Goal: Information Seeking & Learning: Learn about a topic

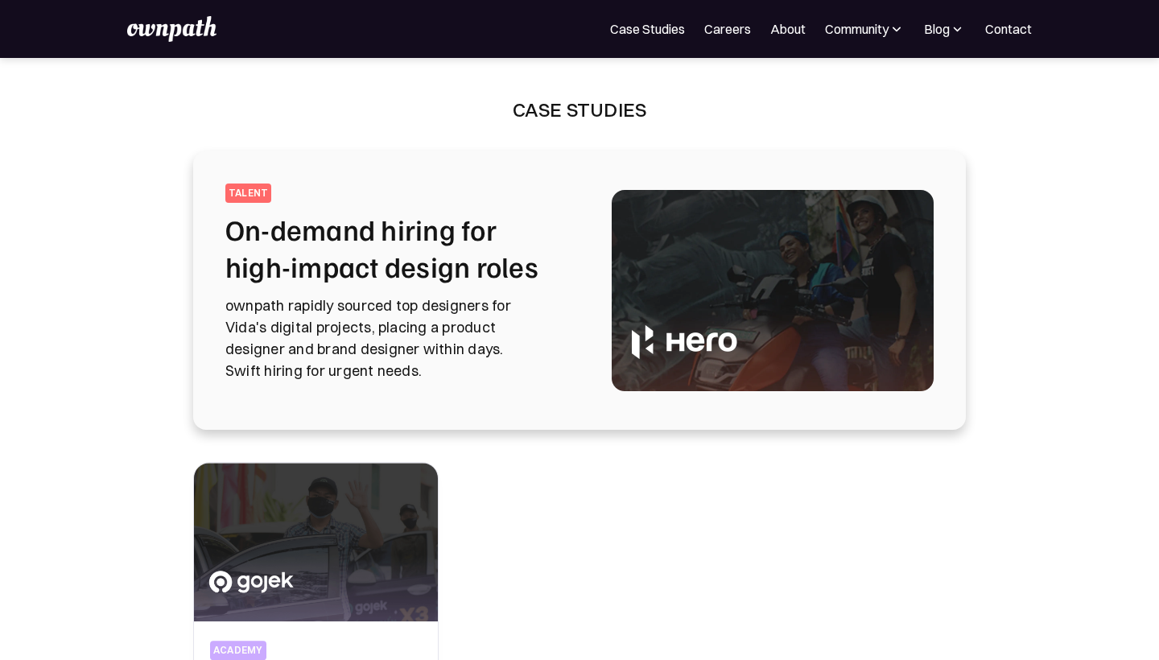
click at [342, 252] on h2 "On-demand hiring for high-impact design roles" at bounding box center [399, 248] width 348 height 74
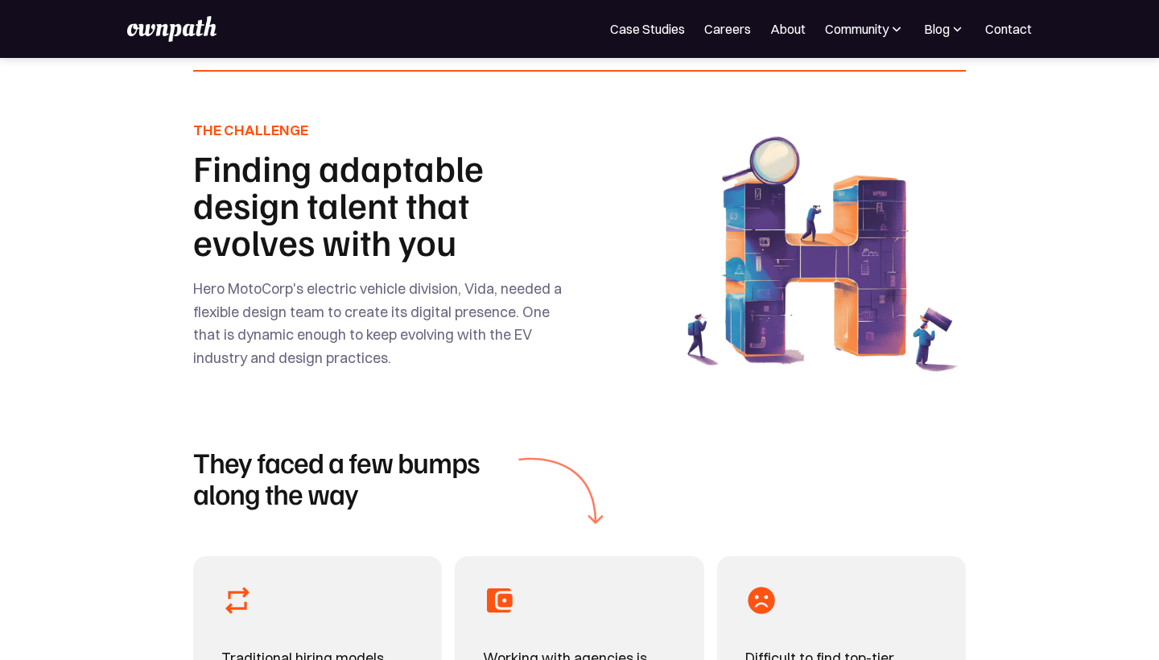
scroll to position [539, 0]
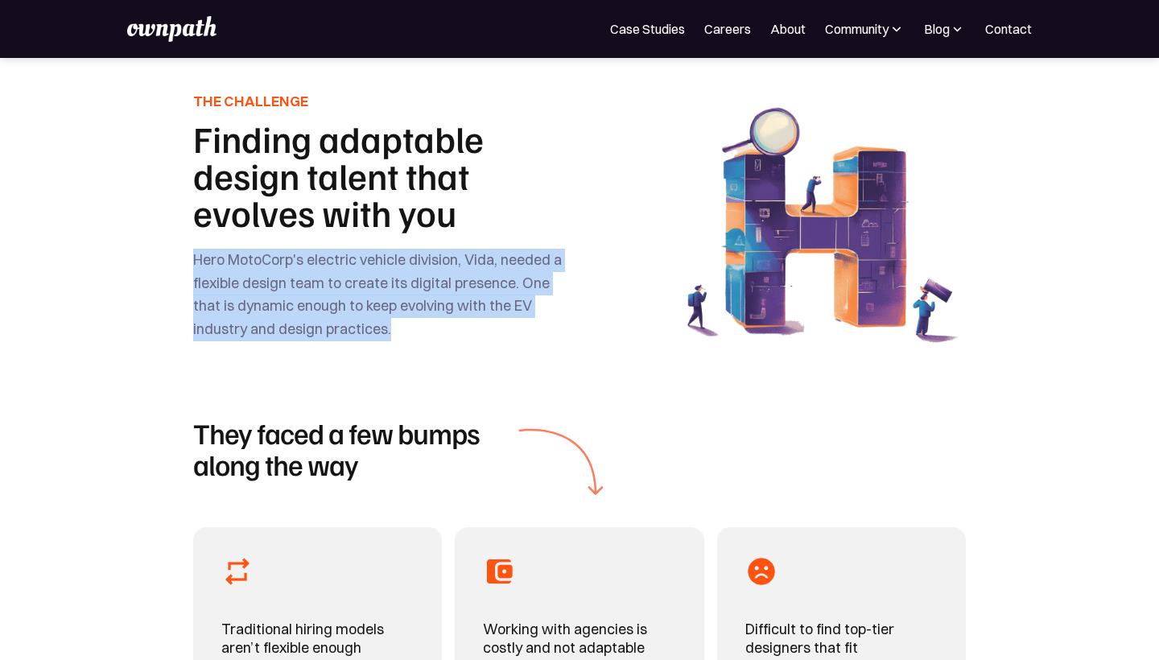
drag, startPoint x: 196, startPoint y: 257, endPoint x: 334, endPoint y: 317, distance: 150.3
click at [334, 317] on div "Hero MotoCorp's electric vehicle division, Vida, needed a flexible design team …" at bounding box center [384, 295] width 383 height 93
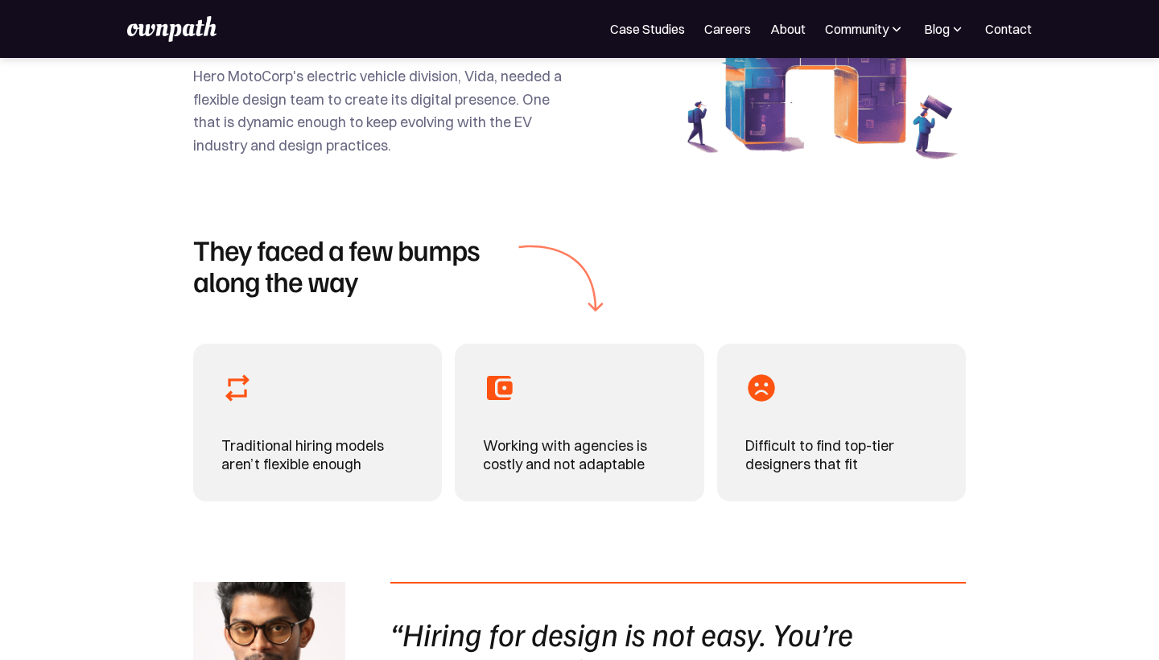
scroll to position [719, 0]
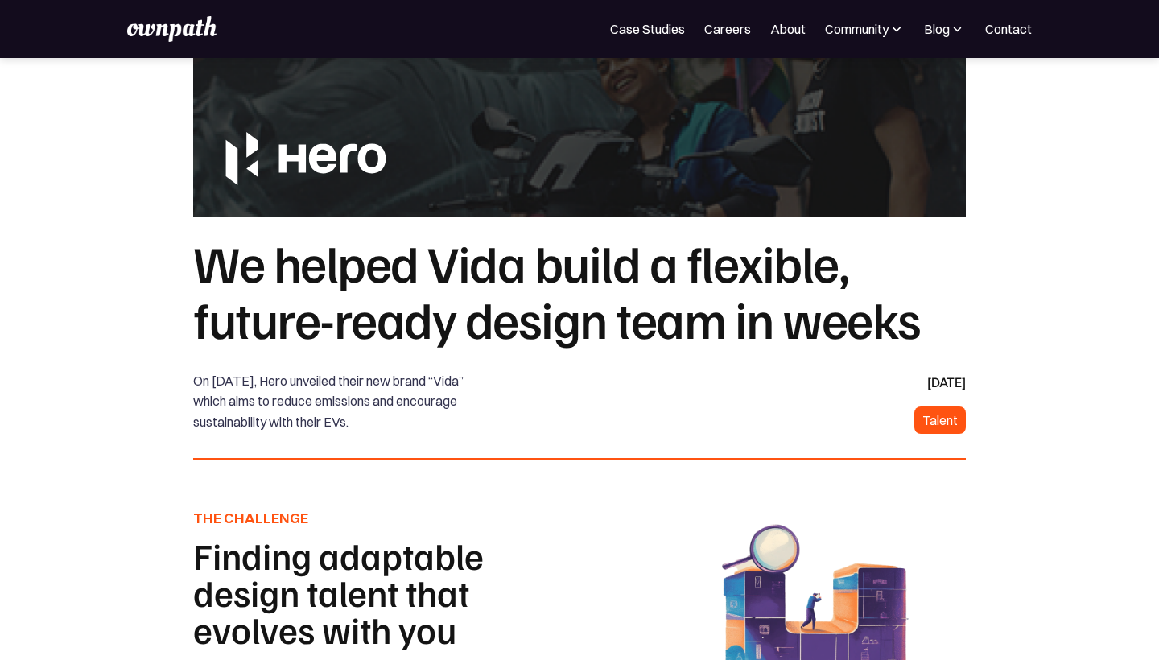
scroll to position [129, 0]
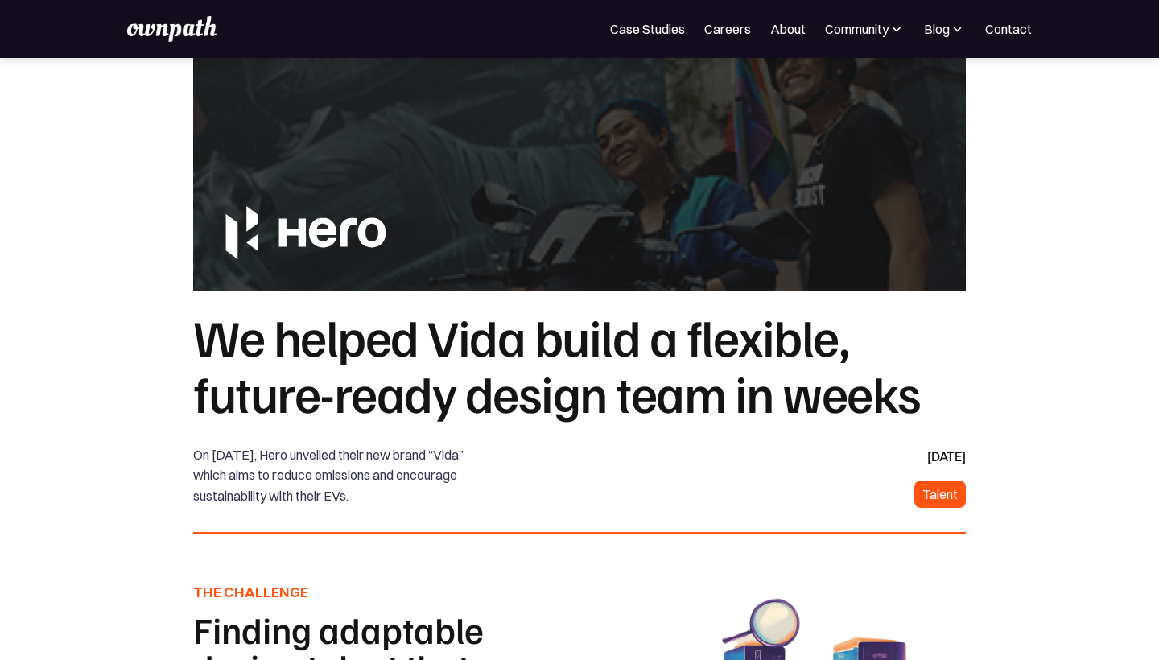
scroll to position [87, 0]
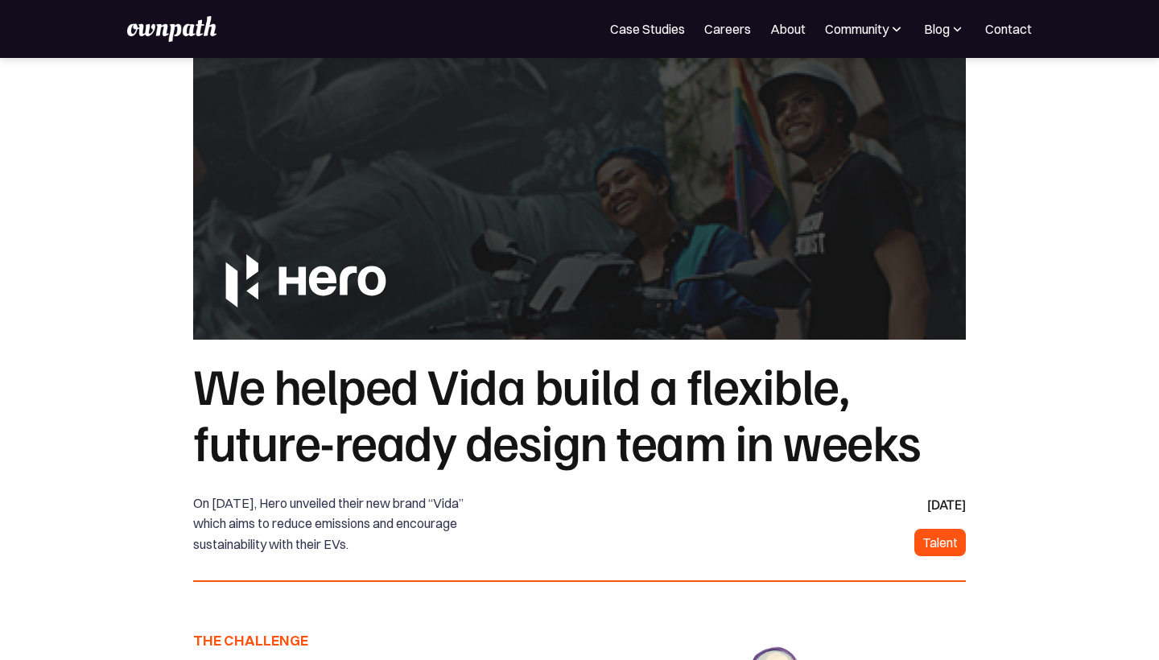
scroll to position [218, 0]
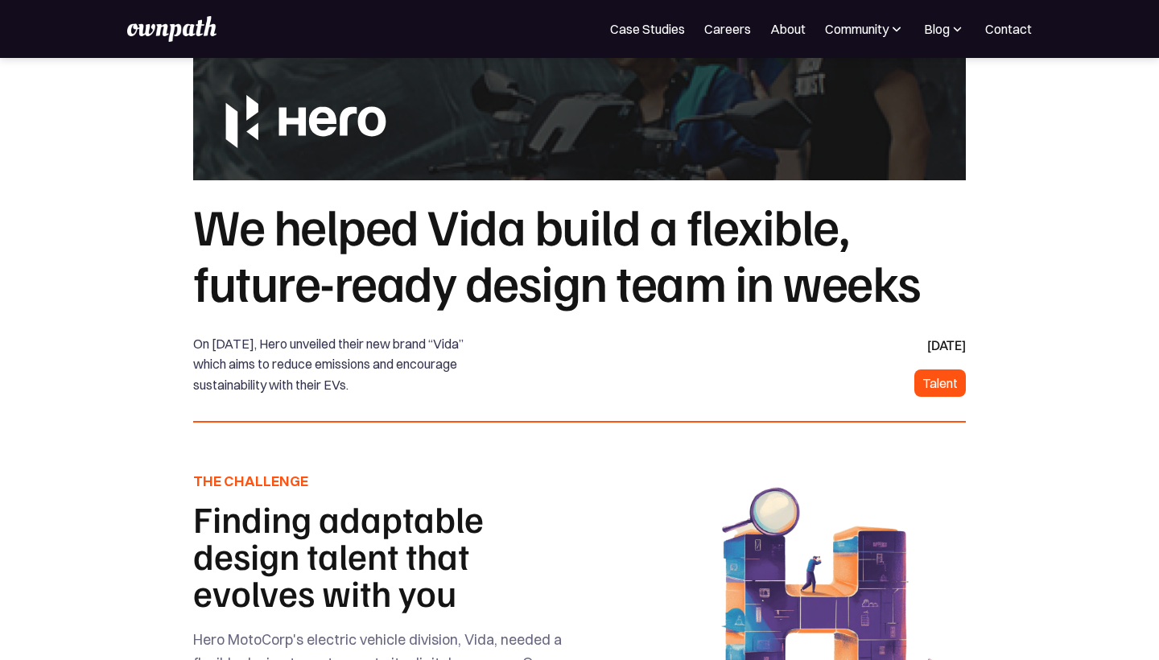
scroll to position [390, 0]
